Goal: Task Accomplishment & Management: Use online tool/utility

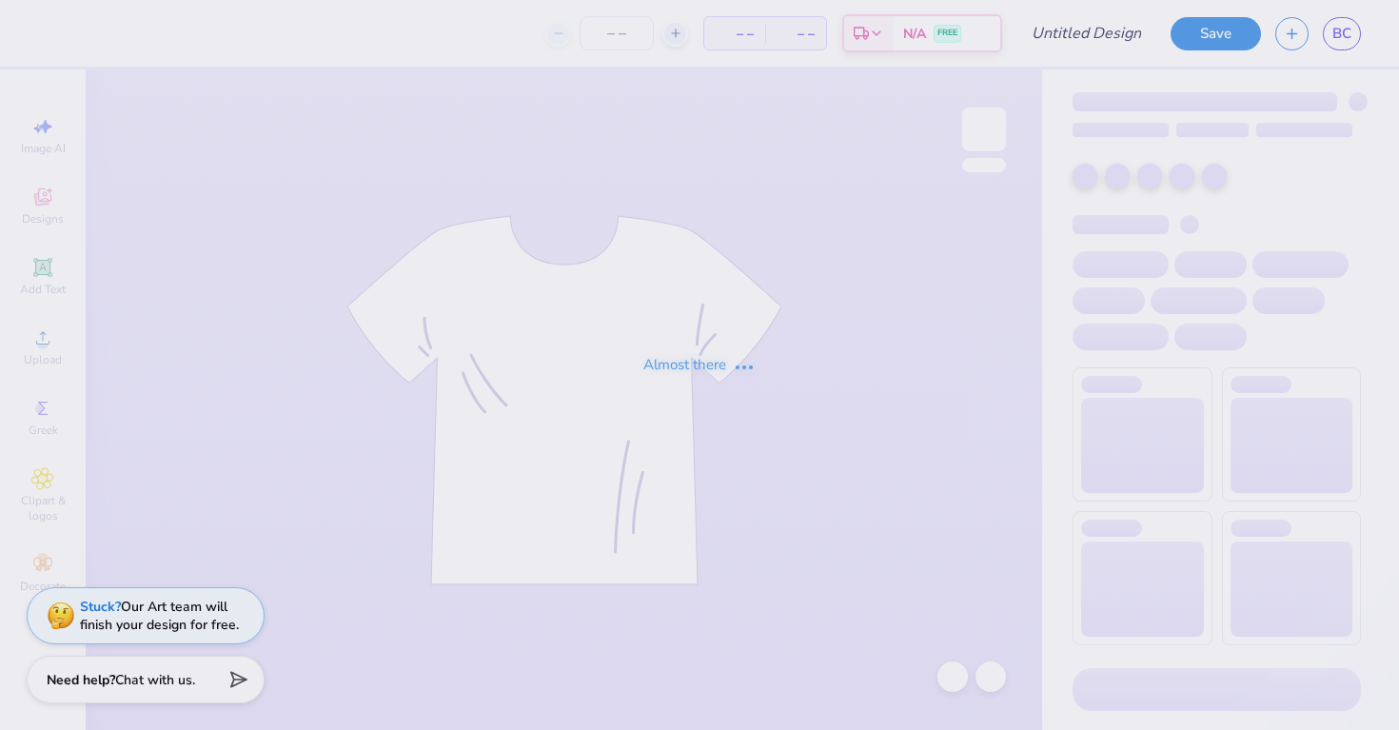
type input "Club Swim Design First Draft"
type input "30"
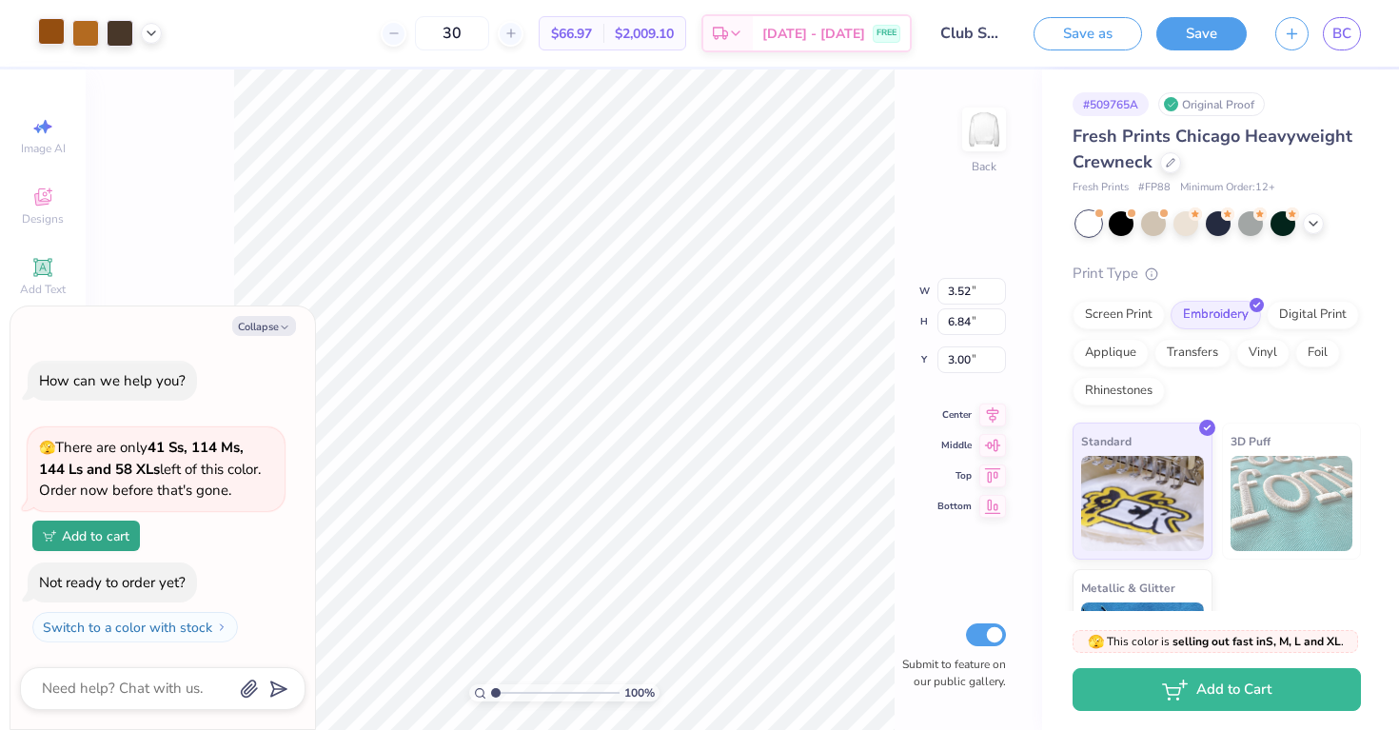
click at [57, 40] on div at bounding box center [51, 31] width 27 height 27
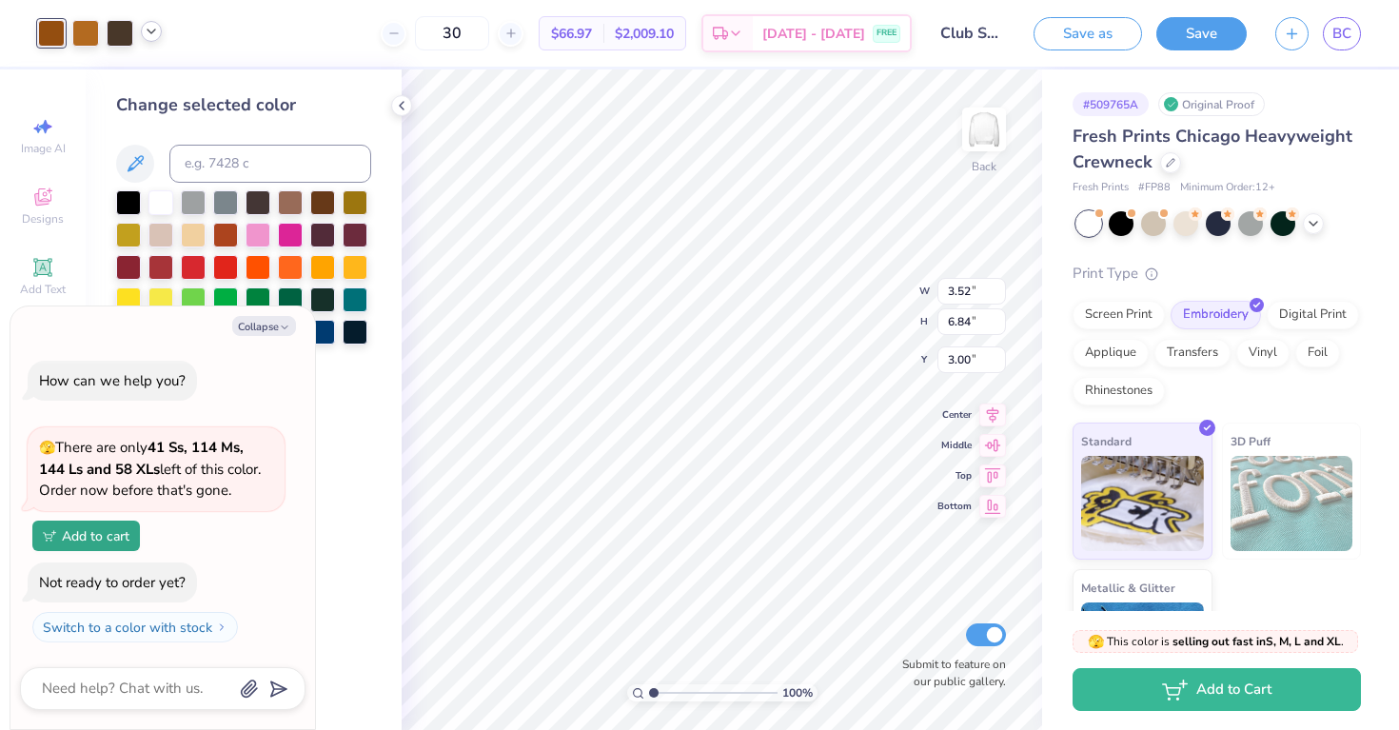
click at [149, 32] on icon at bounding box center [151, 31] width 15 height 15
click at [145, 162] on icon at bounding box center [135, 163] width 23 height 23
click at [143, 165] on icon at bounding box center [135, 163] width 23 height 23
click at [276, 331] on button "Collapse" at bounding box center [264, 326] width 64 height 20
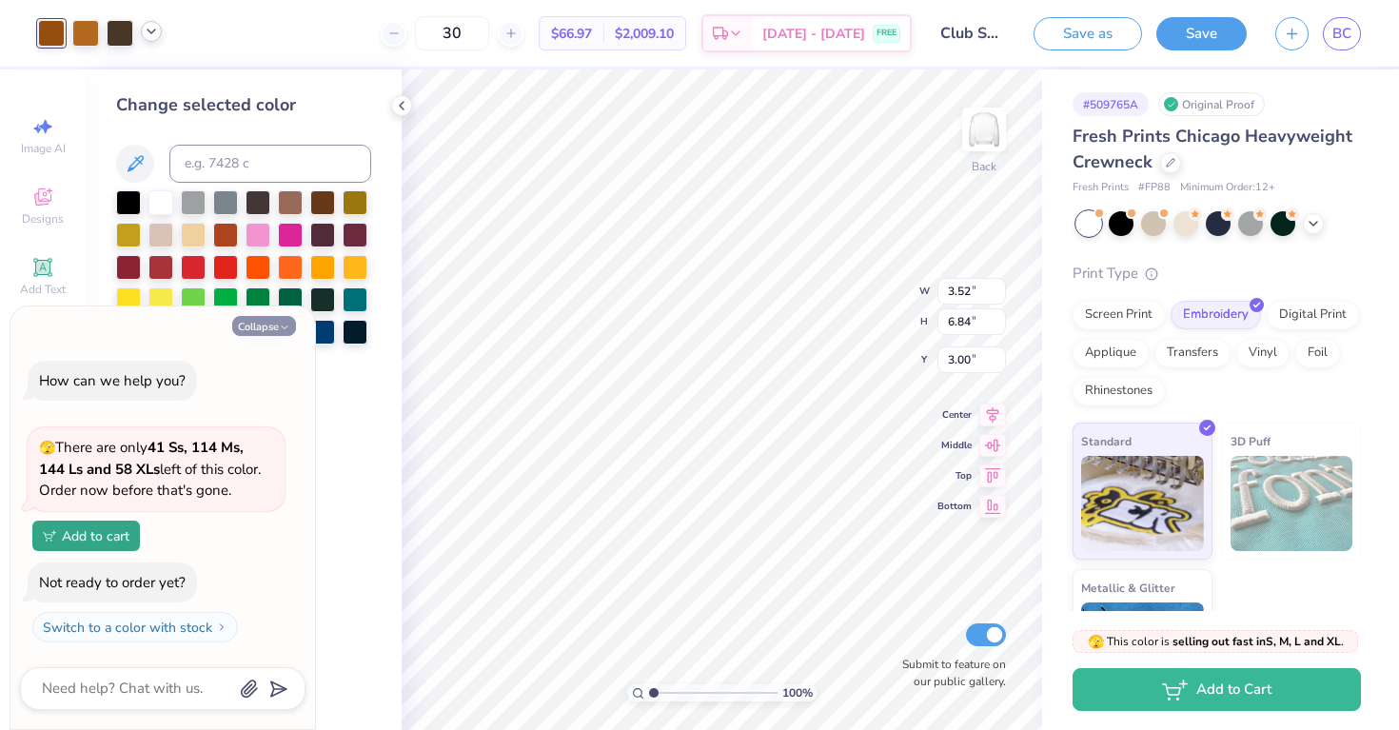
type textarea "x"
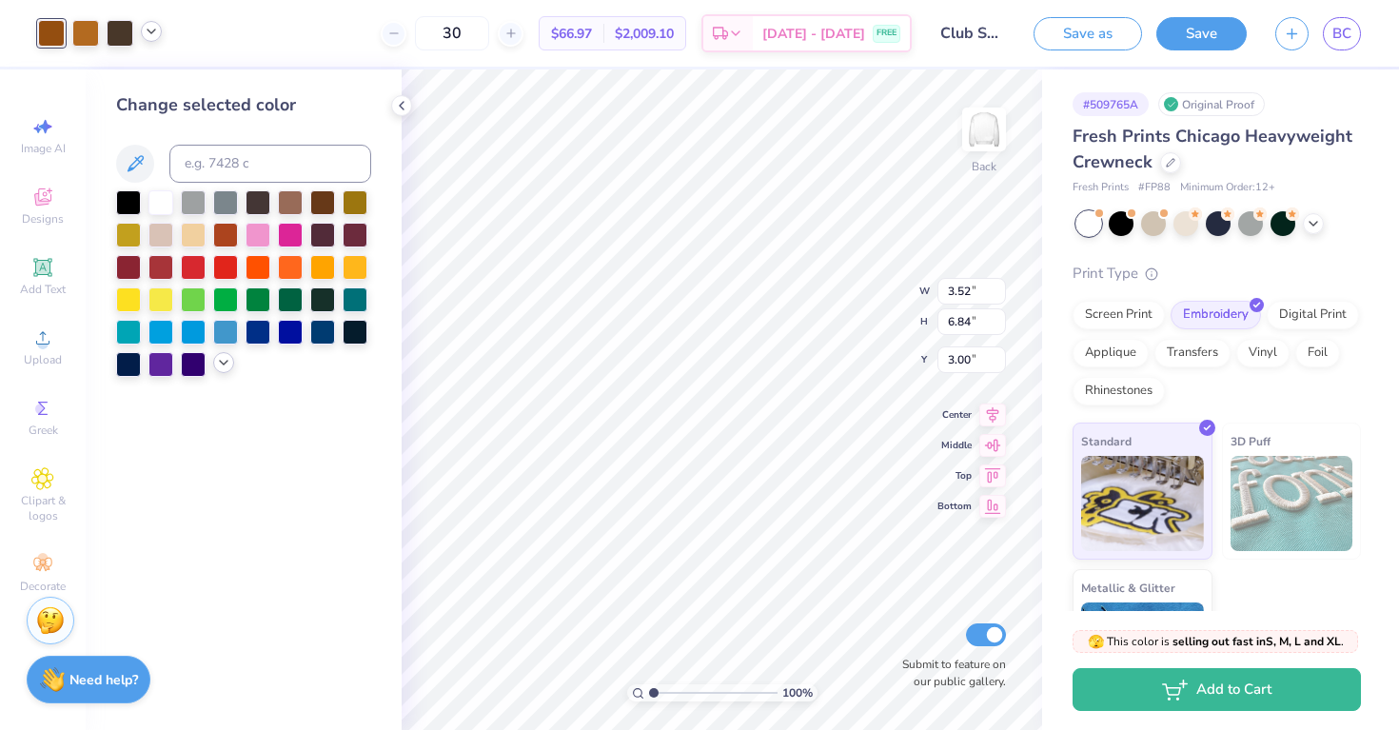
click at [223, 365] on polyline at bounding box center [224, 363] width 8 height 4
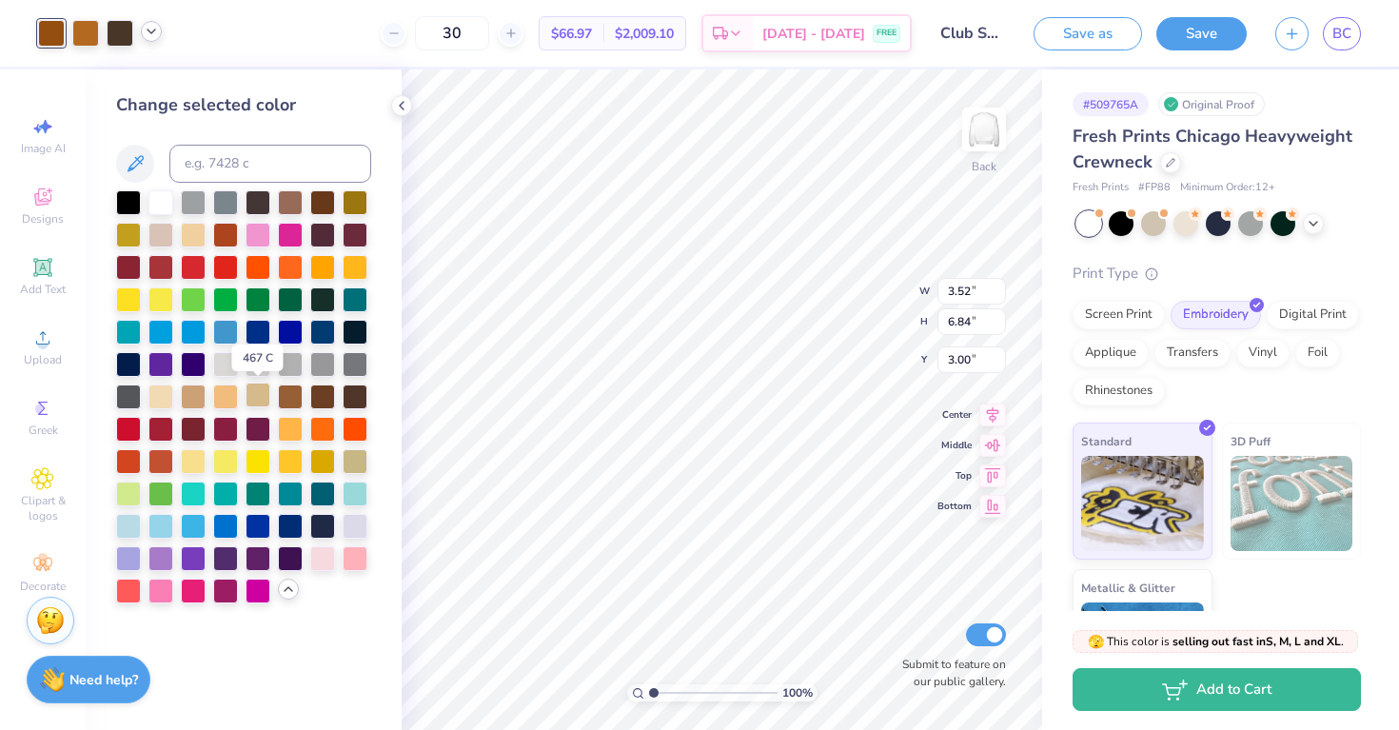
click at [259, 397] on div at bounding box center [258, 395] width 25 height 25
click at [287, 391] on div at bounding box center [290, 395] width 25 height 25
click at [198, 398] on div at bounding box center [193, 395] width 25 height 25
click at [231, 398] on div at bounding box center [225, 395] width 25 height 25
click at [228, 393] on div at bounding box center [225, 395] width 25 height 25
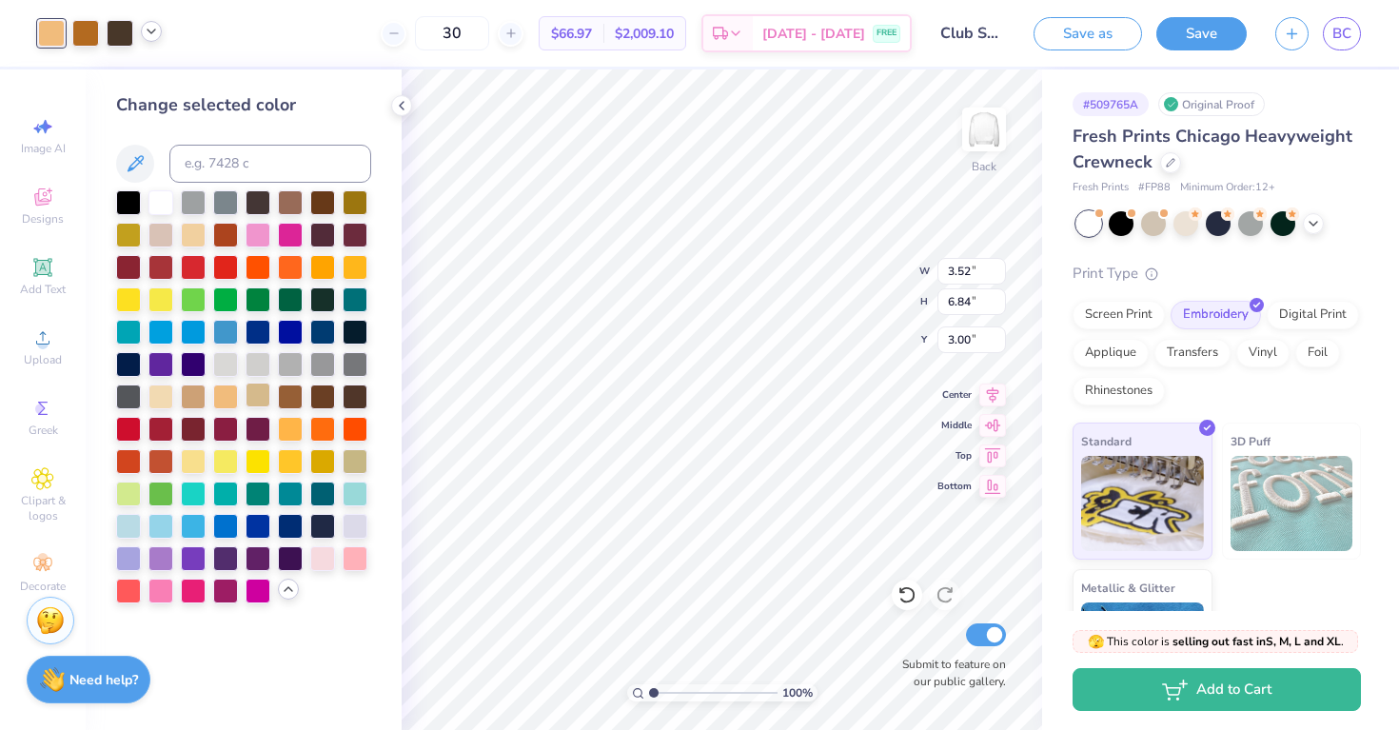
click at [256, 397] on div at bounding box center [258, 395] width 25 height 25
click at [194, 388] on div at bounding box center [193, 395] width 25 height 25
click at [256, 393] on div at bounding box center [258, 395] width 25 height 25
click at [94, 38] on div at bounding box center [85, 31] width 27 height 27
click at [320, 208] on div at bounding box center [322, 200] width 25 height 25
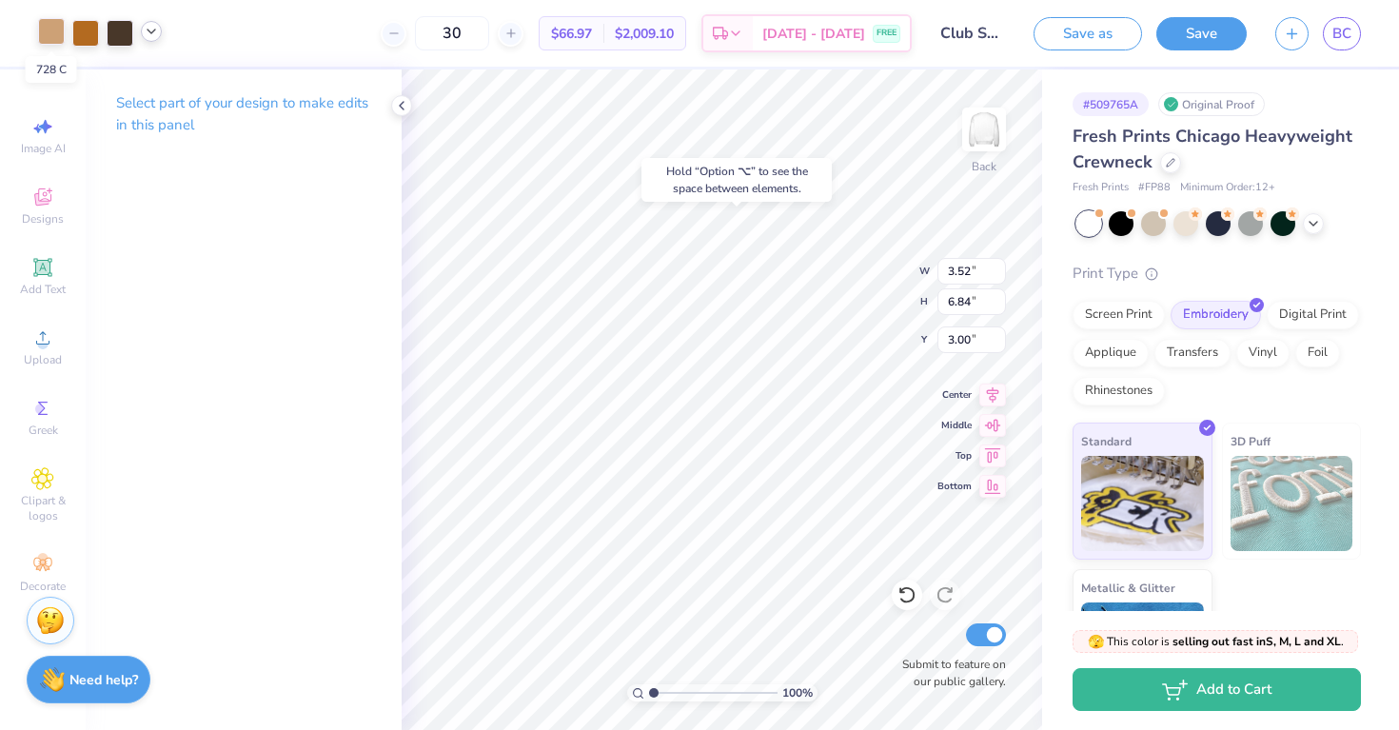
click at [46, 36] on div at bounding box center [51, 31] width 27 height 27
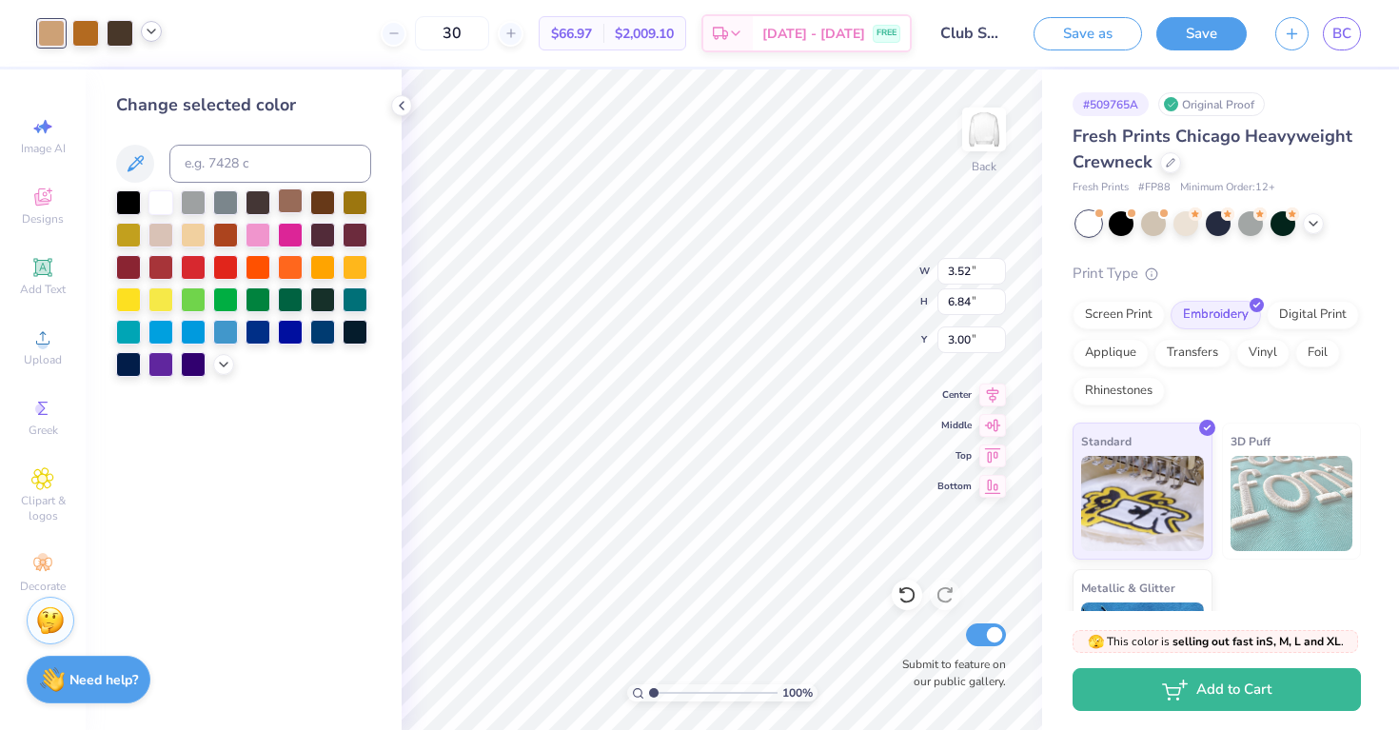
click at [297, 212] on div at bounding box center [290, 200] width 25 height 25
click at [225, 355] on icon at bounding box center [223, 362] width 15 height 15
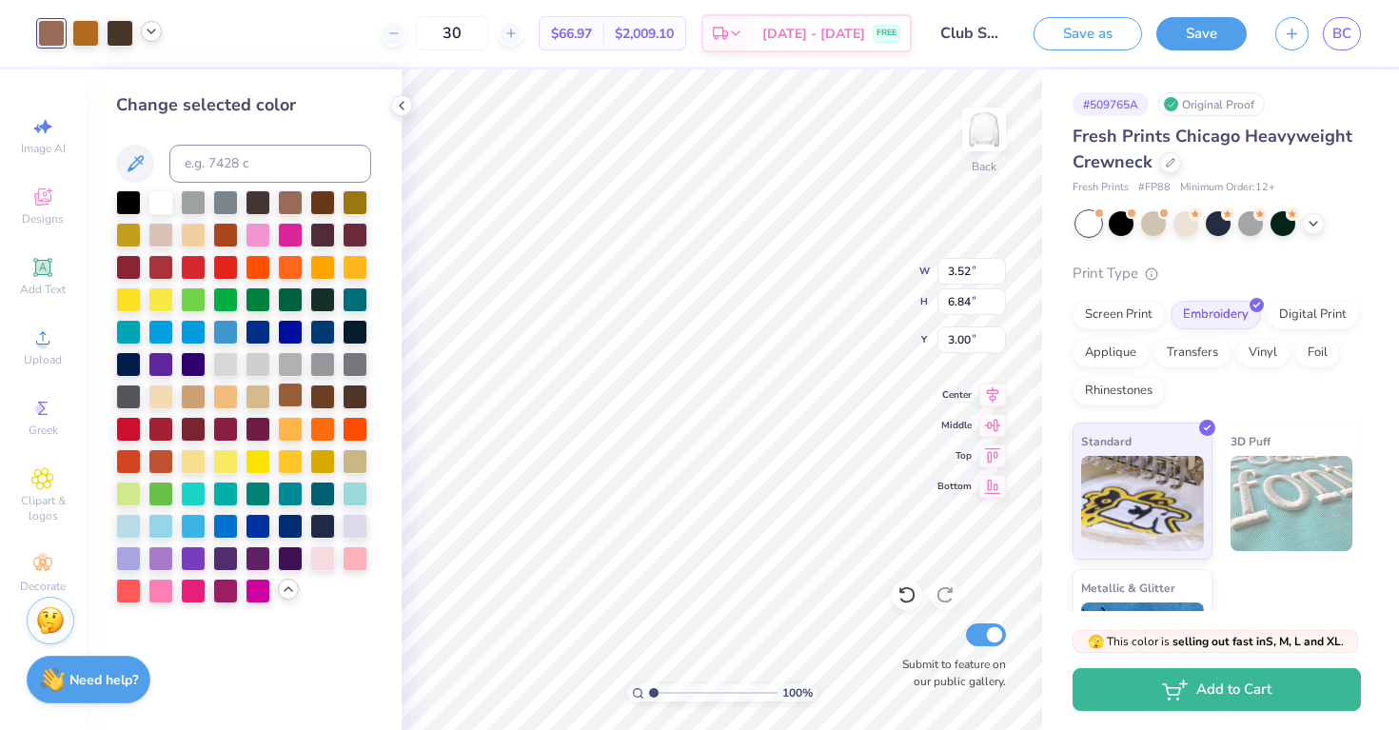
click at [292, 396] on div at bounding box center [290, 395] width 25 height 25
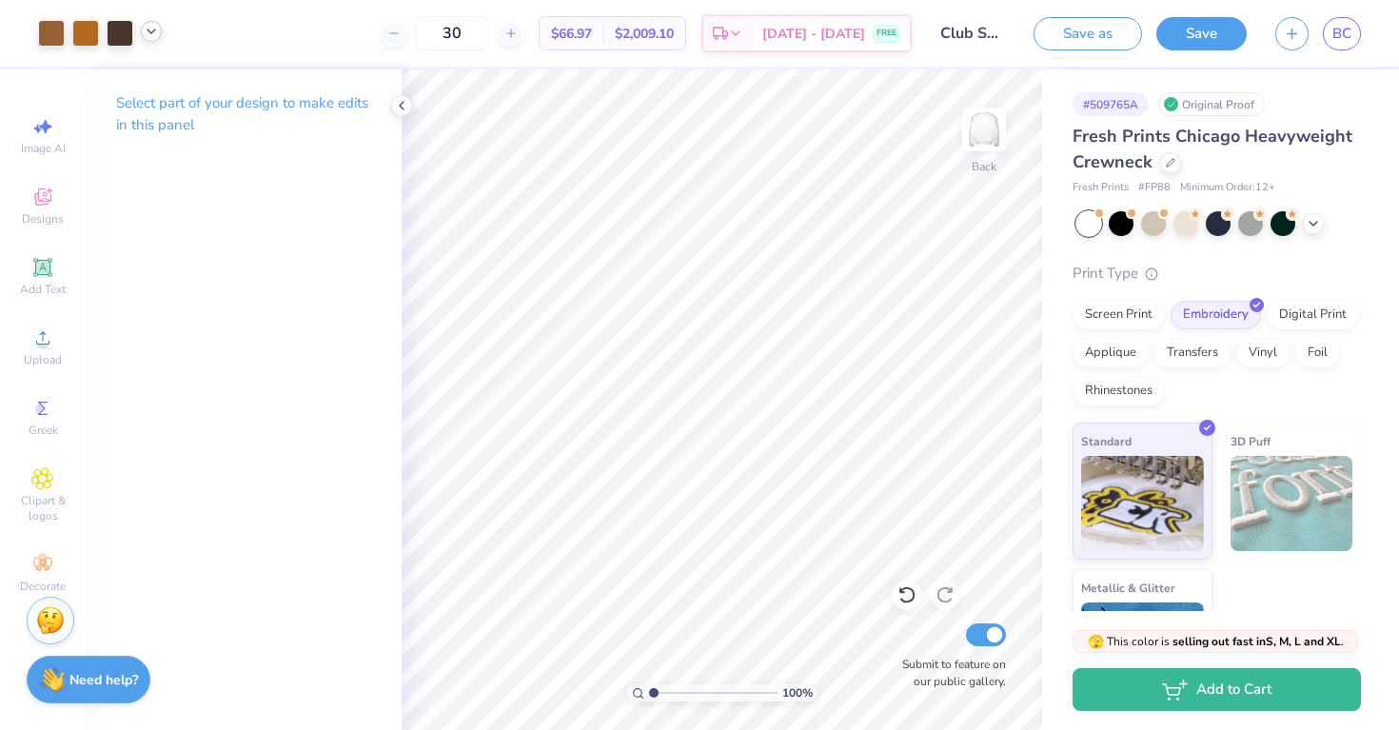
click at [148, 38] on icon at bounding box center [151, 31] width 15 height 15
click at [224, 254] on div "Select part of your design to make edits in this panel" at bounding box center [244, 399] width 316 height 660
click at [160, 38] on div at bounding box center [100, 33] width 124 height 27
click at [153, 35] on icon at bounding box center [151, 31] width 15 height 15
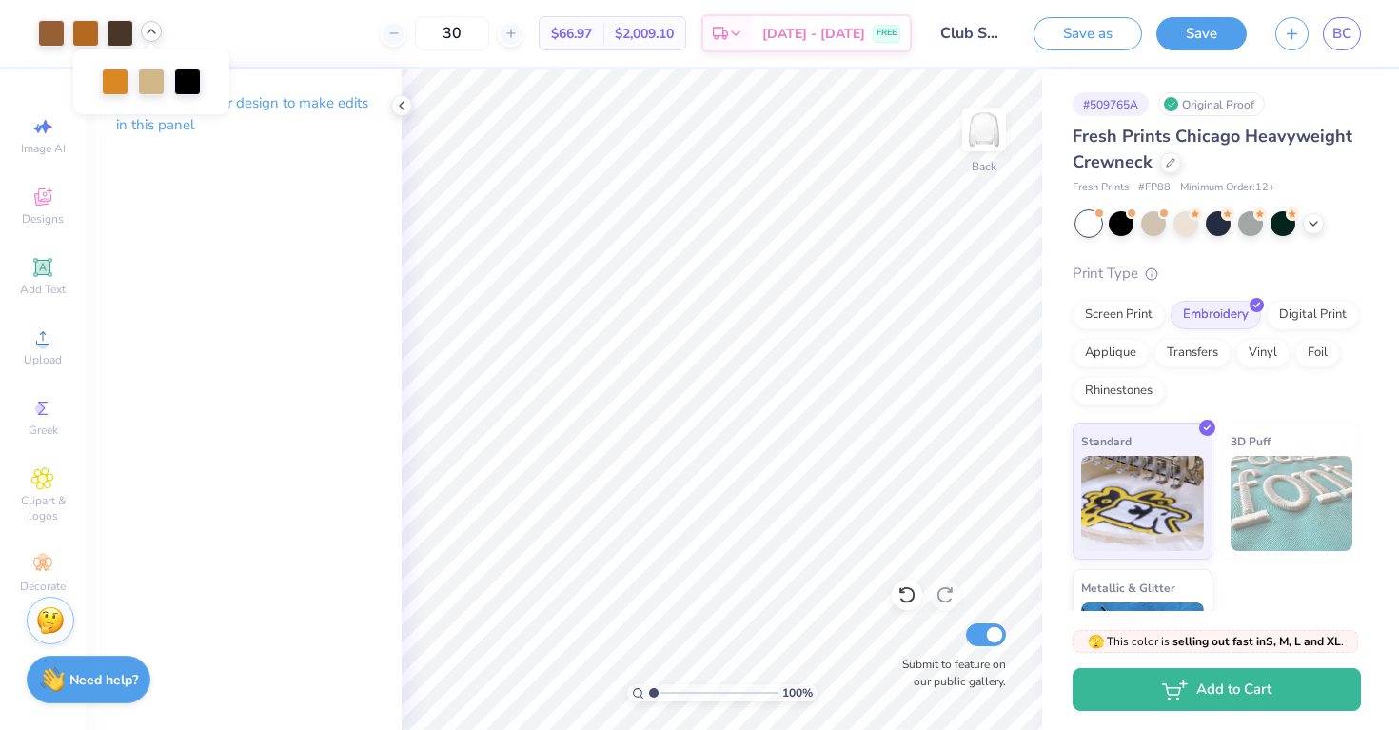
click at [143, 28] on div at bounding box center [151, 31] width 21 height 21
click at [1349, 32] on span "BC" at bounding box center [1341, 34] width 19 height 22
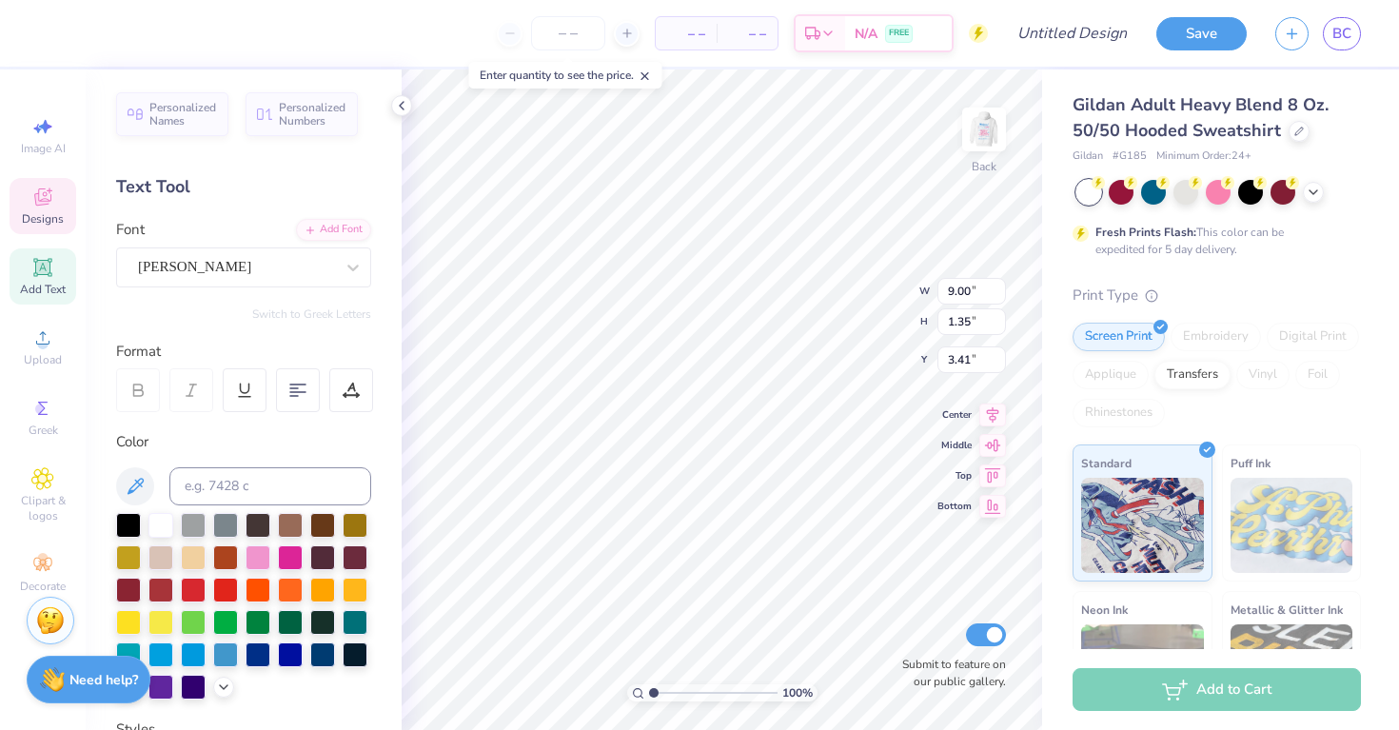
scroll to position [0, 5]
click at [295, 580] on div at bounding box center [290, 588] width 25 height 25
click at [253, 591] on div at bounding box center [258, 588] width 25 height 25
click at [286, 585] on div at bounding box center [290, 588] width 25 height 25
click at [320, 576] on div at bounding box center [322, 588] width 25 height 25
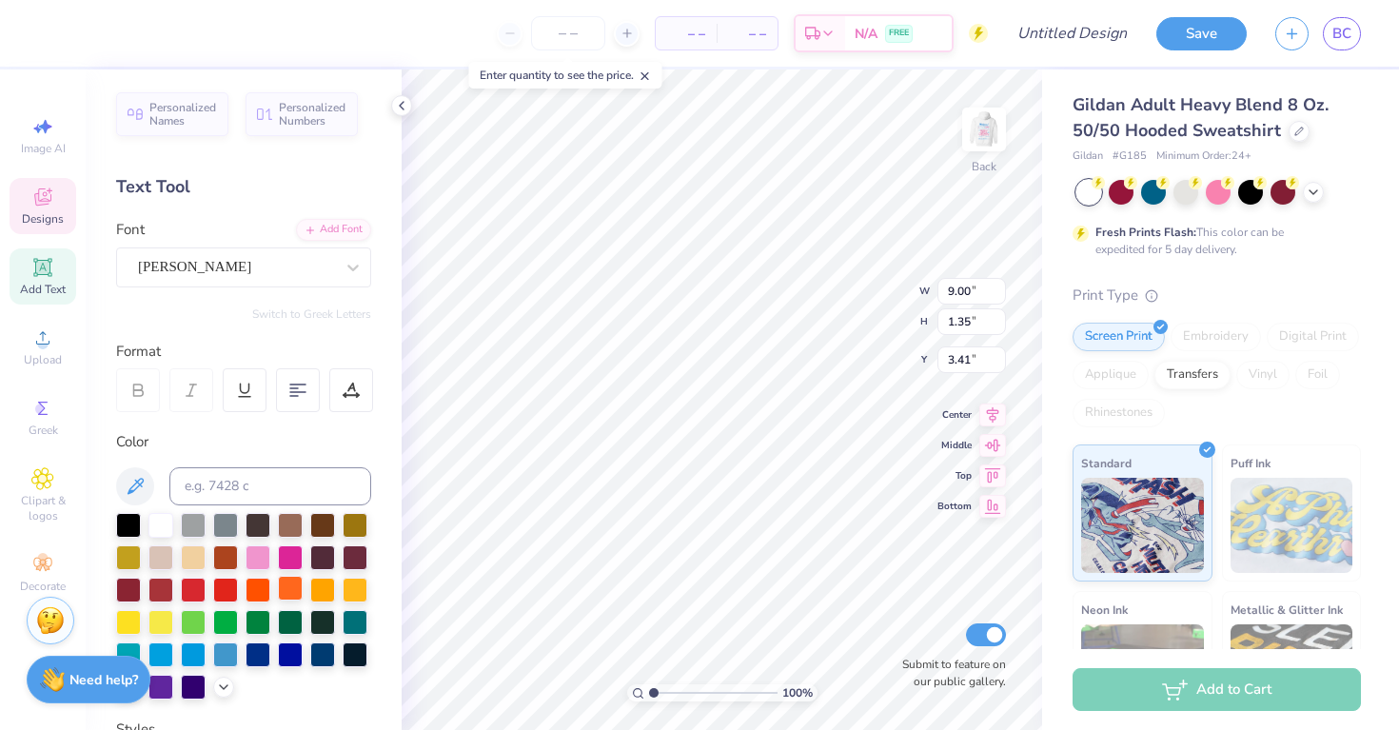
click at [299, 585] on div at bounding box center [290, 588] width 25 height 25
click at [274, 261] on div "Mr Dafoe" at bounding box center [236, 267] width 200 height 30
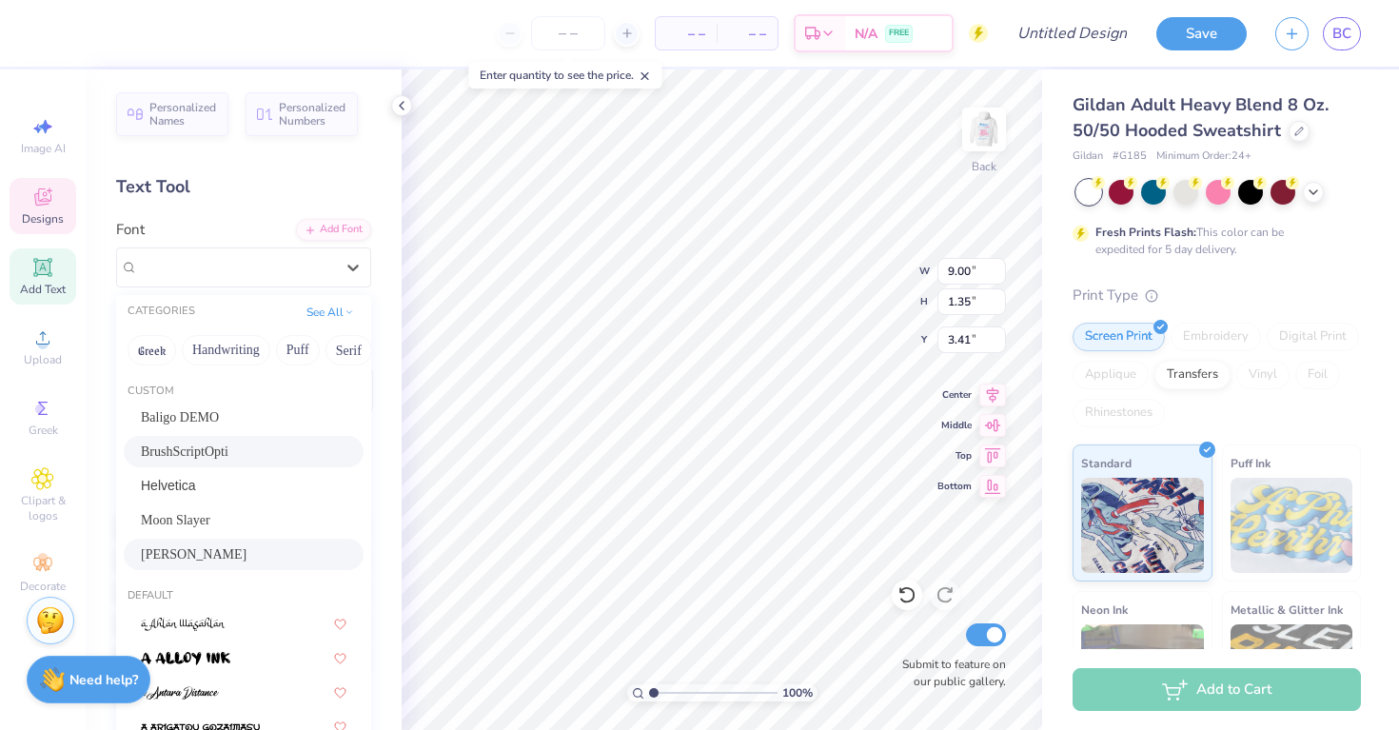
click at [240, 454] on div "BrushScriptOpti" at bounding box center [244, 452] width 206 height 20
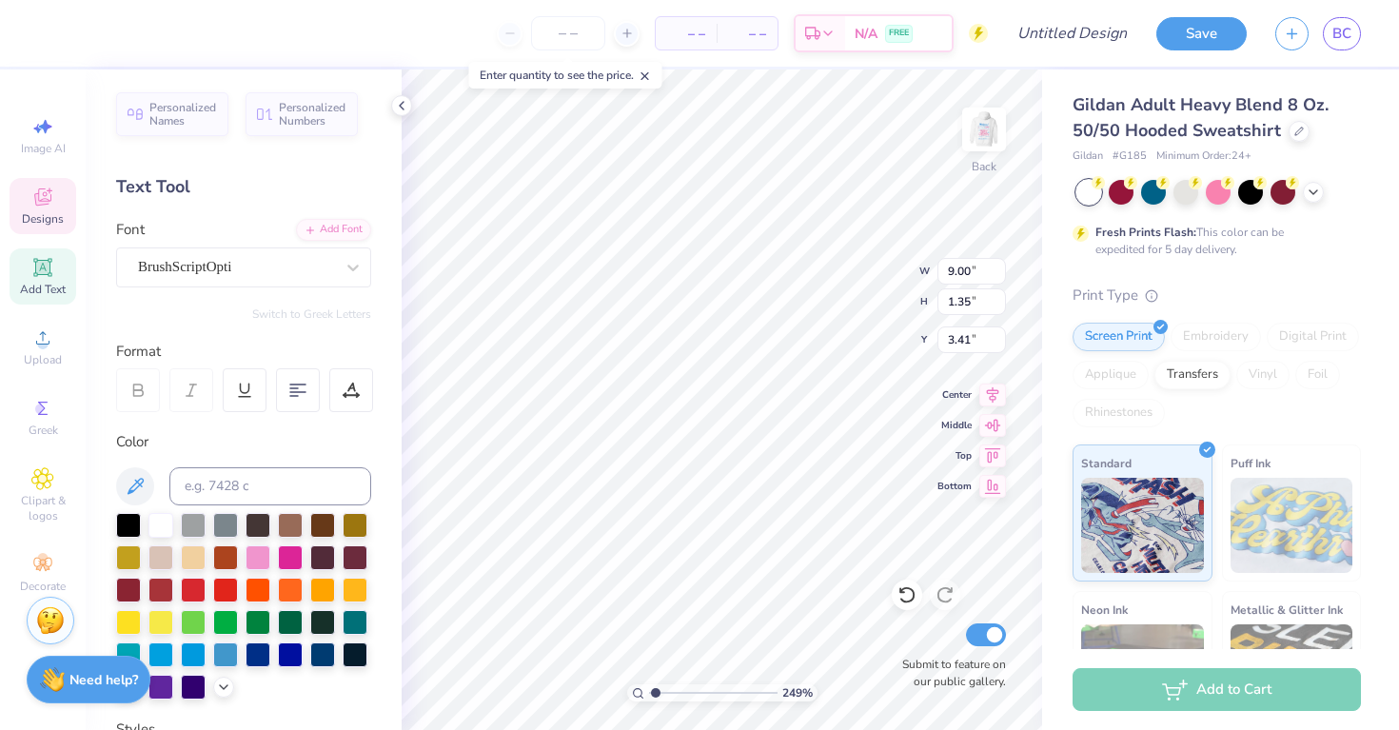
type input "1"
drag, startPoint x: 649, startPoint y: 691, endPoint x: 618, endPoint y: 688, distance: 31.5
click at [649, 688] on input "range" at bounding box center [713, 692] width 128 height 17
click at [997, 132] on img at bounding box center [984, 129] width 76 height 76
type input "12.53"
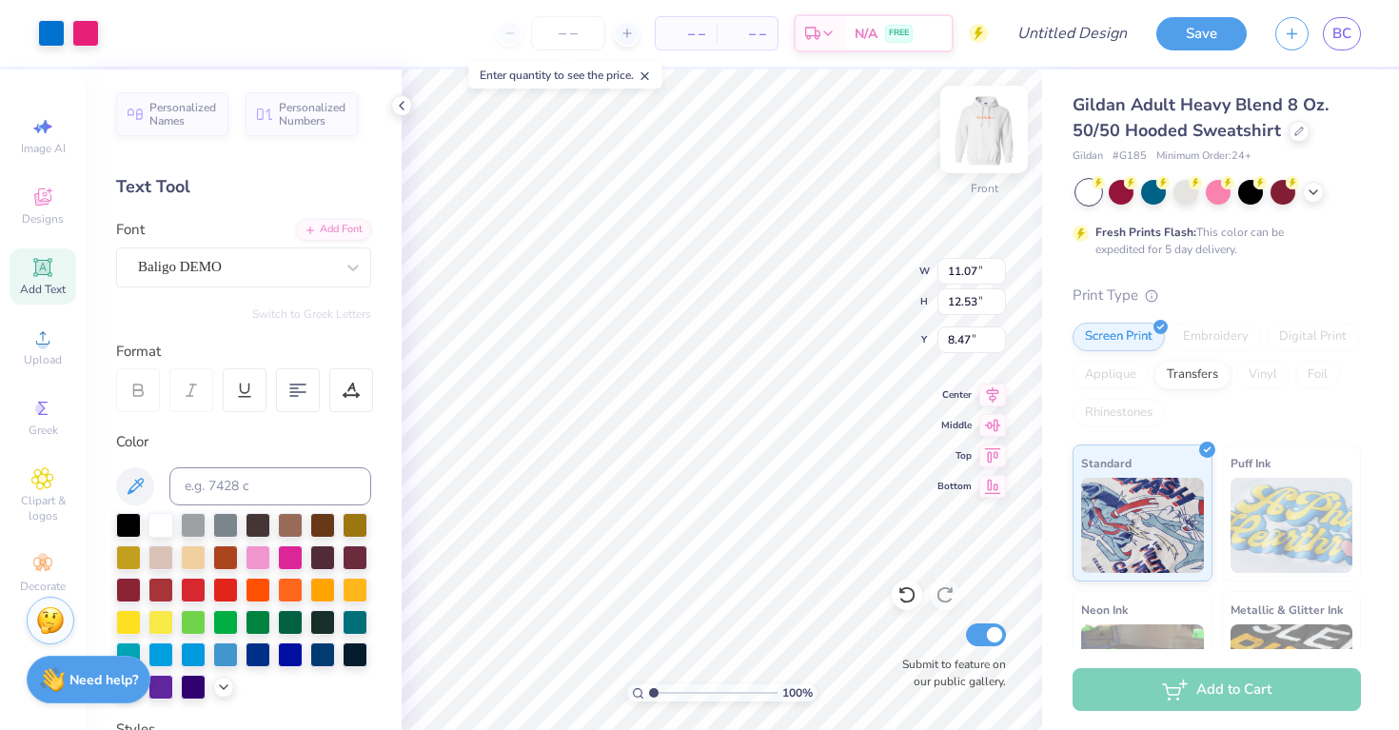
type input "8.47"
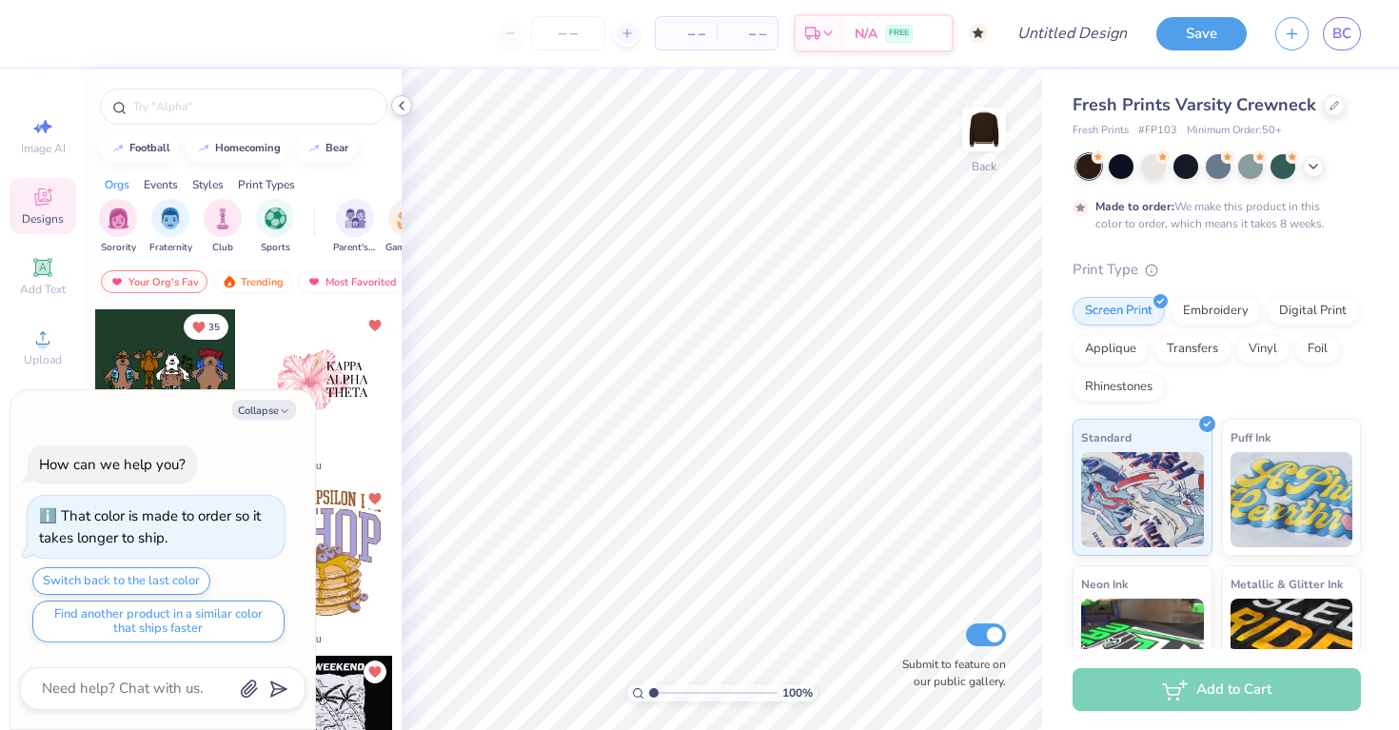
click at [406, 96] on div at bounding box center [401, 105] width 21 height 21
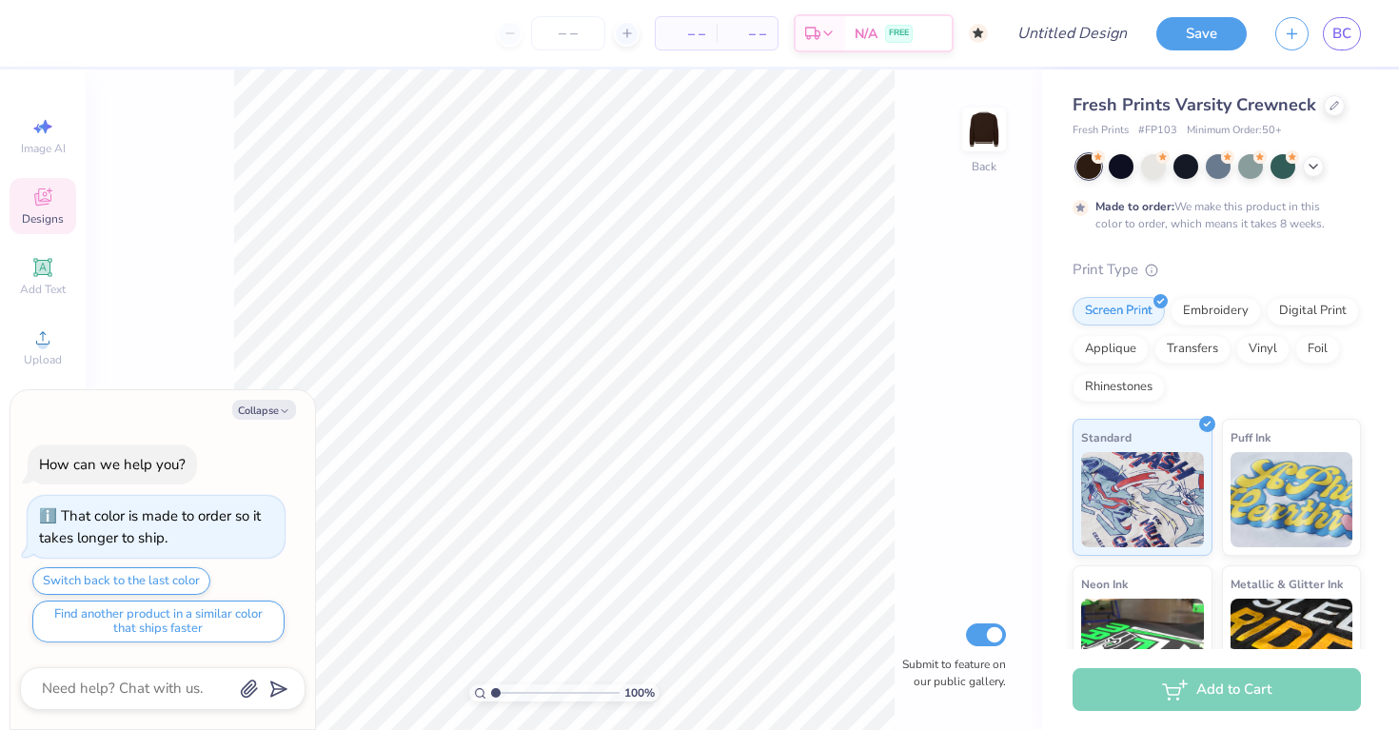
click at [42, 208] on div "Designs" at bounding box center [43, 206] width 67 height 56
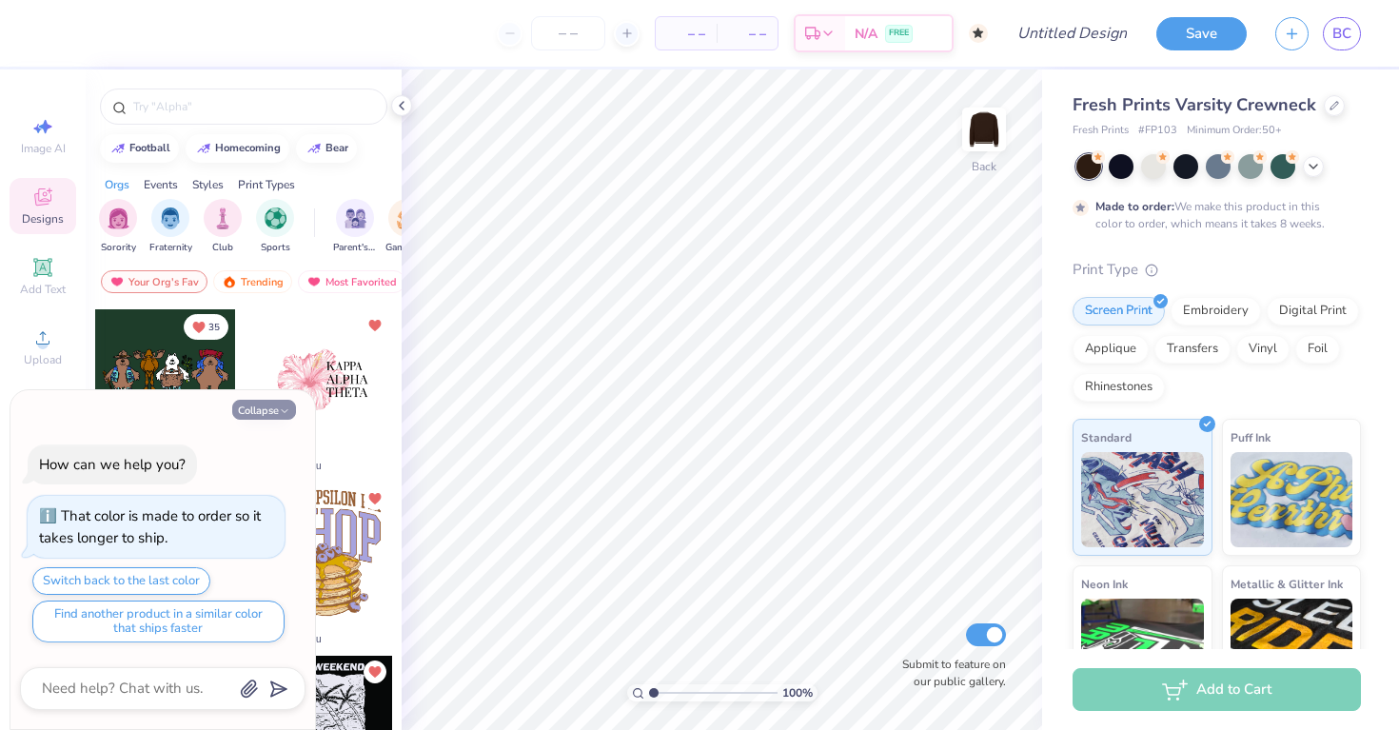
click at [266, 412] on button "Collapse" at bounding box center [264, 410] width 64 height 20
type textarea "x"
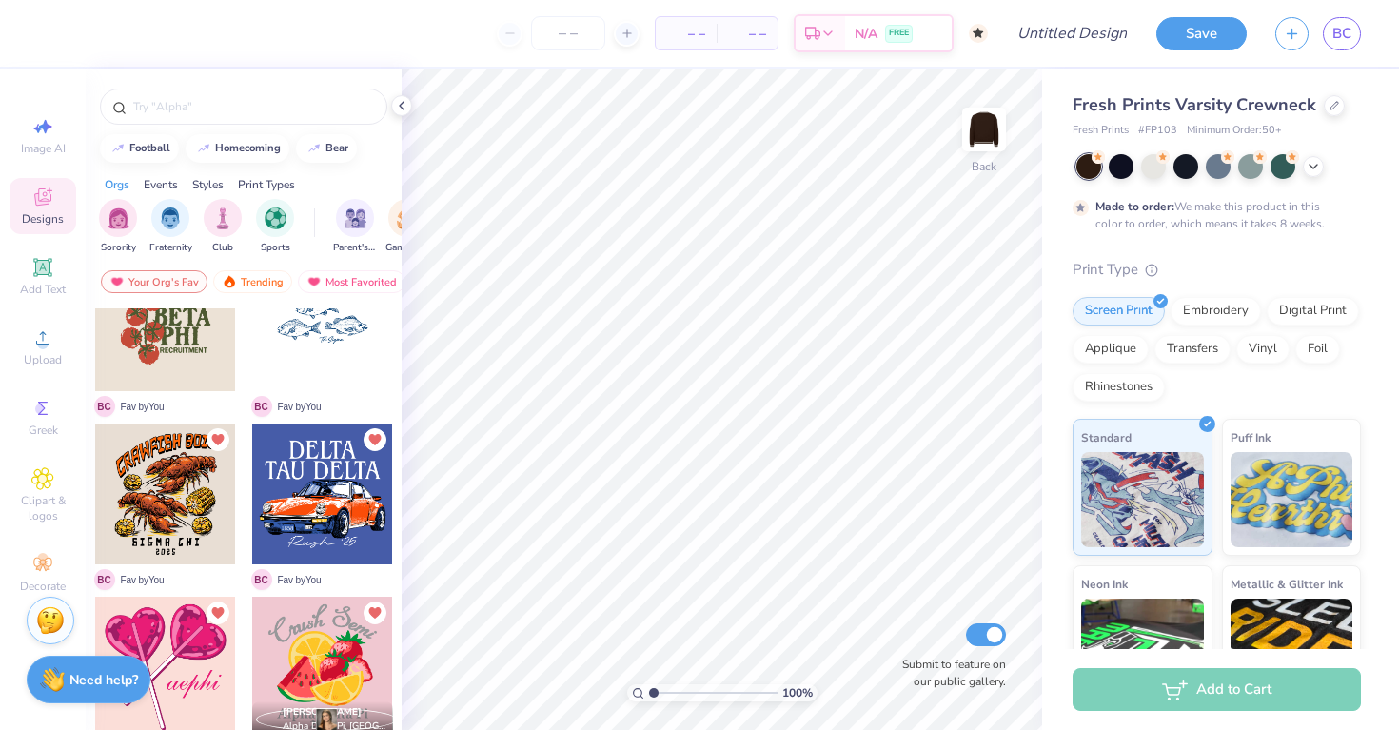
scroll to position [719, 0]
